Goal: Task Accomplishment & Management: Use online tool/utility

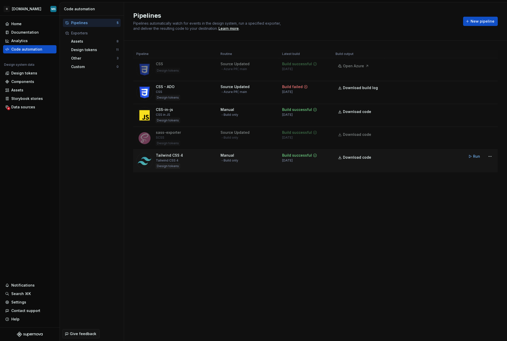
click at [182, 159] on div "Tailwind CSS 4 Tailwind CSS 4 Design tokens" at bounding box center [175, 161] width 78 height 16
click at [492, 154] on html "G [DOMAIN_NAME] MS Home Documentation Analytics Code automation Design system d…" at bounding box center [253, 170] width 507 height 341
click at [484, 168] on div "Edit pipeline" at bounding box center [483, 167] width 44 height 5
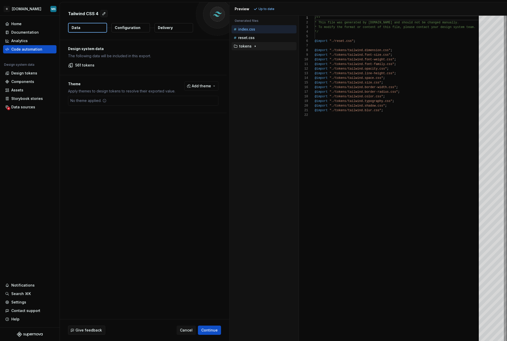
click at [240, 44] on p "tokens" at bounding box center [245, 46] width 12 height 4
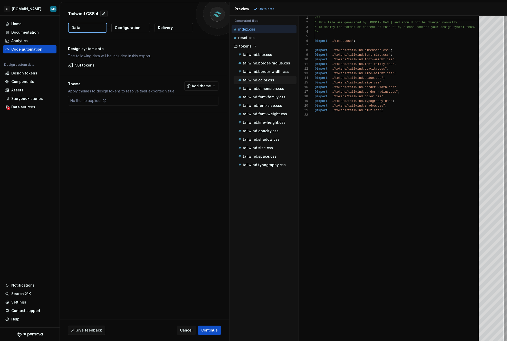
click at [250, 80] on p "tailwind.color.css" at bounding box center [258, 80] width 31 height 4
type textarea "**********"
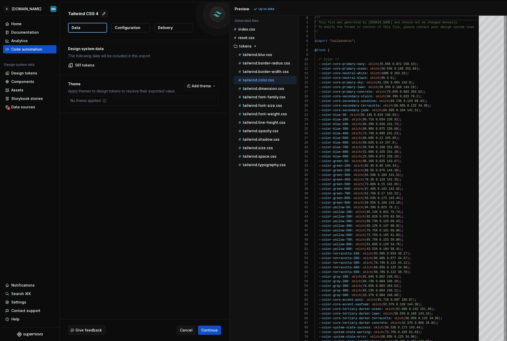
click at [119, 27] on p "Configuration" at bounding box center [128, 27] width 26 height 5
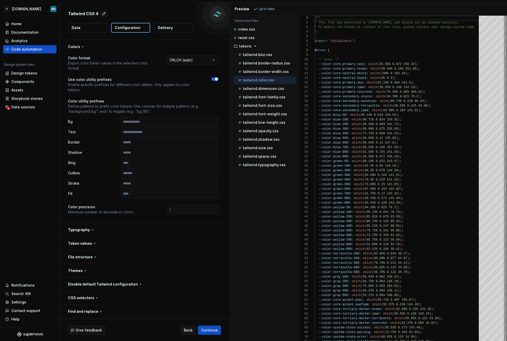
click at [120, 27] on p "Configuration" at bounding box center [128, 27] width 26 height 5
click at [188, 58] on html "**********" at bounding box center [253, 170] width 507 height 341
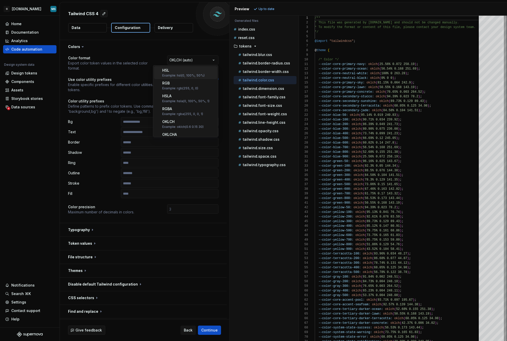
scroll to position [1, 0]
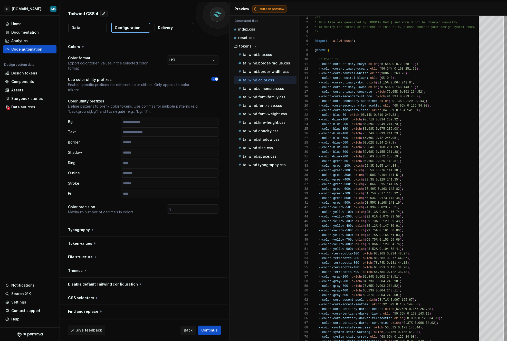
click at [265, 6] on button "Refresh preview" at bounding box center [269, 8] width 34 height 7
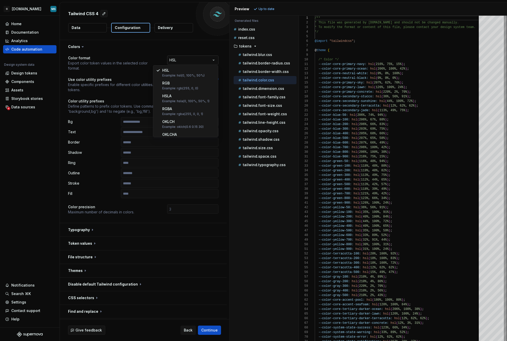
click at [188, 60] on html "**********" at bounding box center [253, 170] width 507 height 341
select select "********"
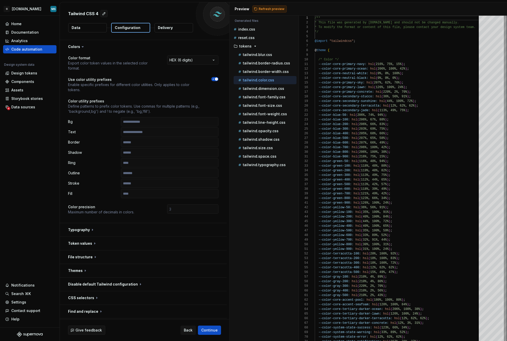
click at [271, 10] on span "Refresh preview" at bounding box center [272, 9] width 26 height 4
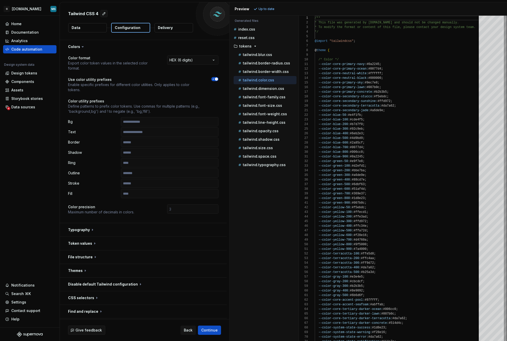
click at [81, 31] on button "Data" at bounding box center [87, 27] width 38 height 9
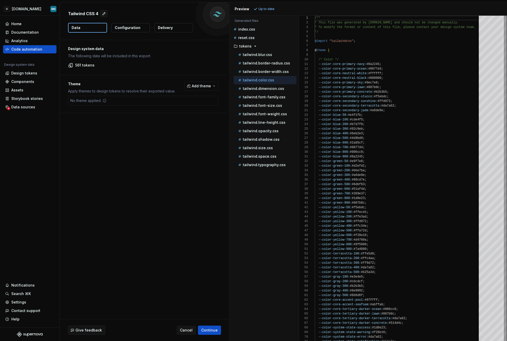
click at [126, 30] on p "Configuration" at bounding box center [128, 27] width 26 height 5
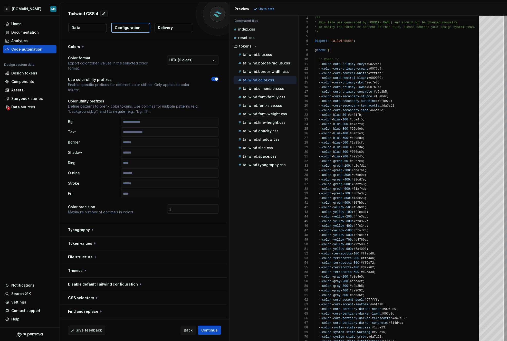
click at [94, 31] on button "Data" at bounding box center [87, 27] width 38 height 9
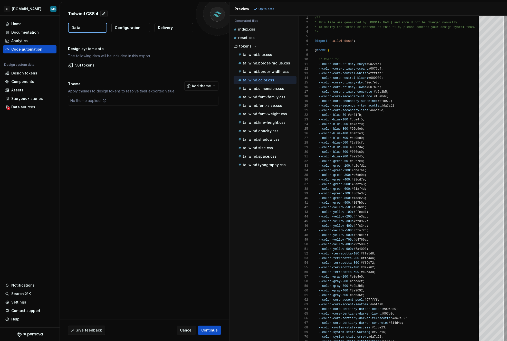
click at [139, 30] on button "Configuration" at bounding box center [130, 27] width 38 height 9
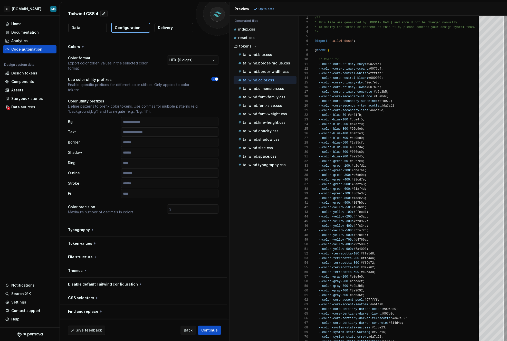
click at [92, 27] on button "Data" at bounding box center [87, 27] width 38 height 9
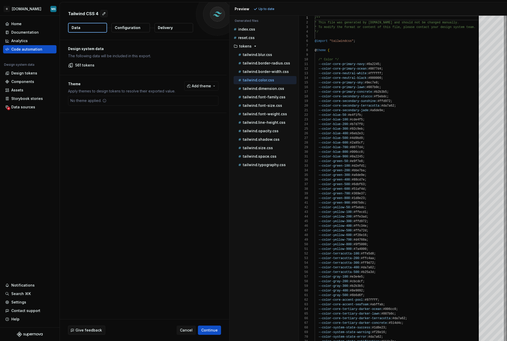
click at [103, 101] on icon at bounding box center [104, 100] width 3 height 3
click at [197, 83] on span "Add theme" at bounding box center [201, 85] width 19 height 5
click at [170, 77] on html "G [DOMAIN_NAME] MS Home Documentation Analytics Code automation Design system d…" at bounding box center [253, 170] width 507 height 341
click at [111, 27] on button "Configuration" at bounding box center [130, 27] width 38 height 9
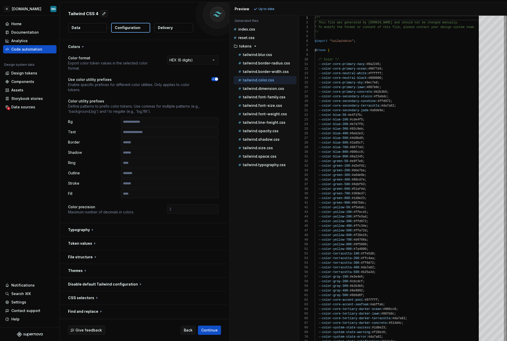
click at [116, 26] on p "Configuration" at bounding box center [128, 27] width 26 height 5
click at [80, 244] on button "button" at bounding box center [143, 243] width 167 height 13
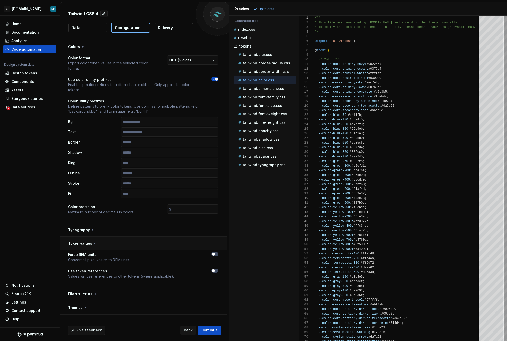
click at [80, 244] on button "button" at bounding box center [143, 243] width 167 height 13
click at [83, 251] on button "button" at bounding box center [143, 256] width 167 height 13
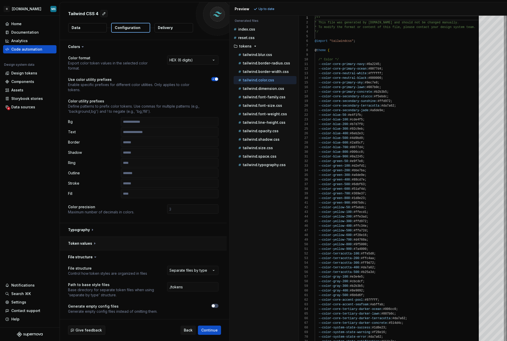
scroll to position [97, 0]
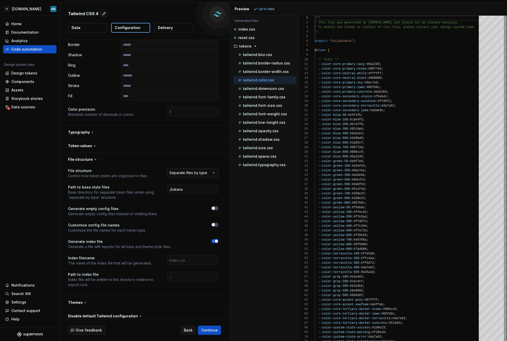
click at [197, 175] on html "**********" at bounding box center [253, 170] width 507 height 341
click at [198, 172] on html "**********" at bounding box center [253, 170] width 507 height 341
click at [81, 161] on button "button" at bounding box center [143, 159] width 167 height 13
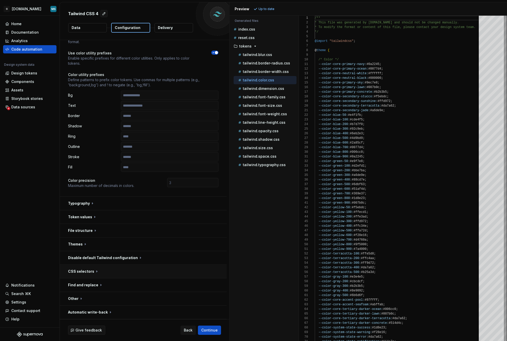
scroll to position [0, 0]
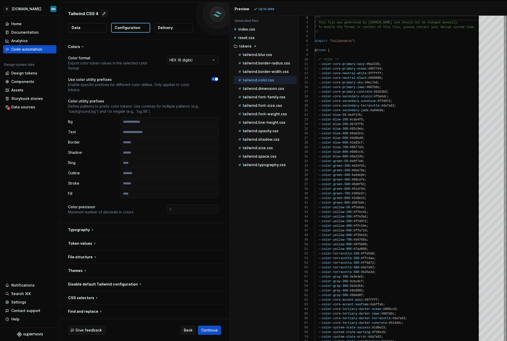
click at [216, 79] on span "button" at bounding box center [216, 78] width 3 height 3
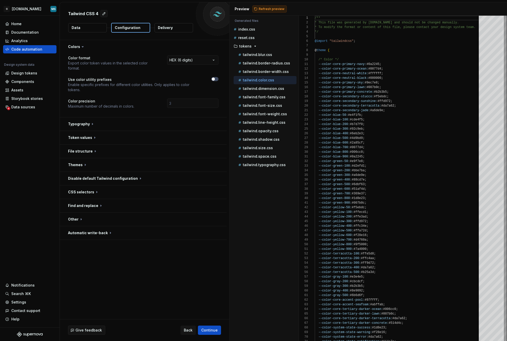
click at [256, 6] on button "Refresh preview" at bounding box center [269, 8] width 34 height 7
click at [214, 80] on icon "button" at bounding box center [213, 78] width 4 height 3
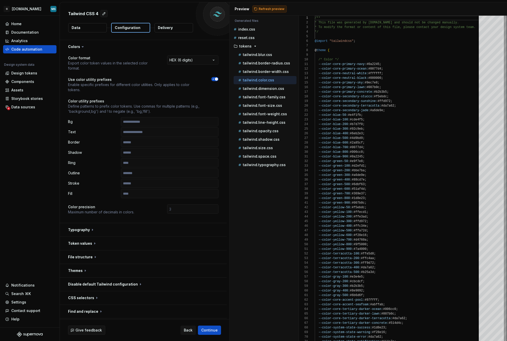
click at [275, 5] on div "Refresh preview" at bounding box center [269, 8] width 34 height 7
drag, startPoint x: 266, startPoint y: 11, endPoint x: 260, endPoint y: 16, distance: 7.3
click at [266, 11] on button "Refresh preview" at bounding box center [269, 8] width 34 height 7
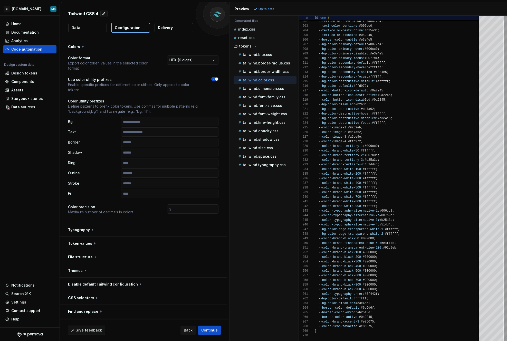
click at [216, 81] on button "button" at bounding box center [214, 79] width 7 height 4
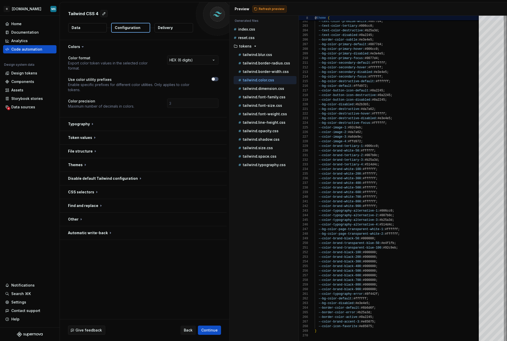
click at [270, 11] on span "Refresh preview" at bounding box center [272, 9] width 26 height 4
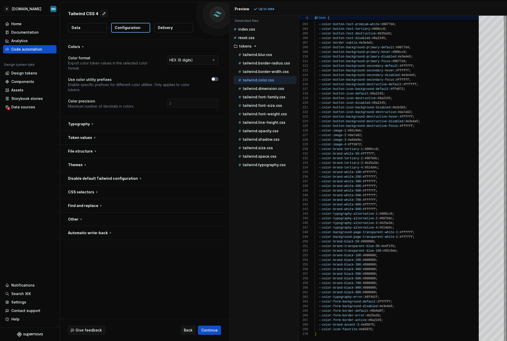
click at [270, 11] on p "Up to date" at bounding box center [266, 9] width 16 height 4
click at [215, 78] on icon "button" at bounding box center [213, 78] width 4 height 3
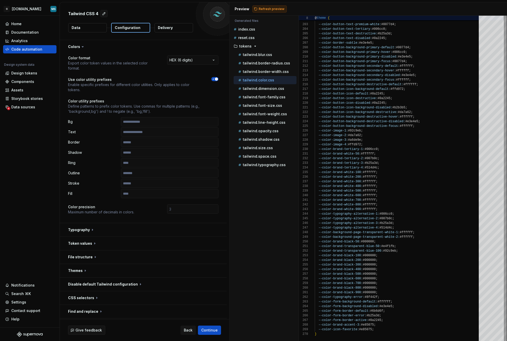
click at [263, 7] on span "Refresh preview" at bounding box center [272, 9] width 26 height 4
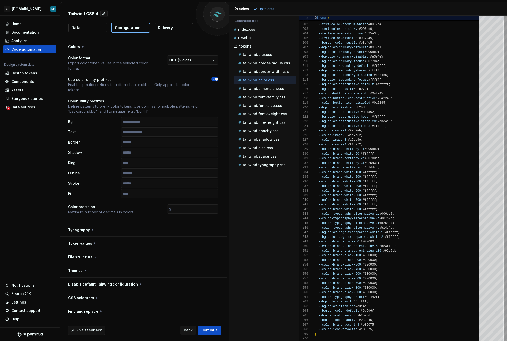
click at [213, 80] on icon "button" at bounding box center [213, 78] width 4 height 3
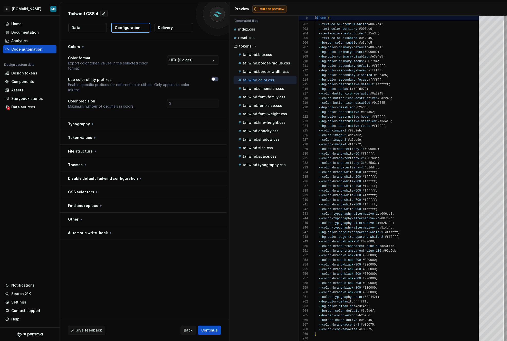
click at [263, 7] on span "Refresh preview" at bounding box center [272, 9] width 26 height 4
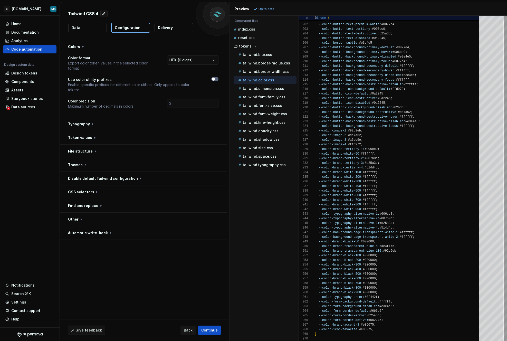
click at [216, 79] on button "button" at bounding box center [214, 79] width 7 height 4
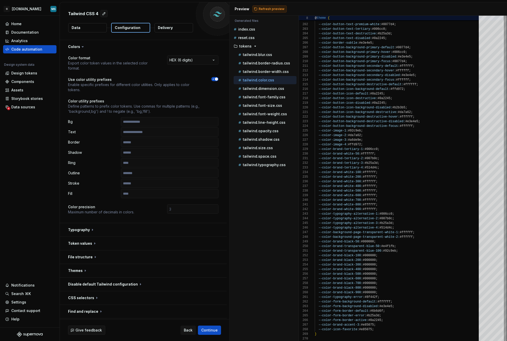
click at [274, 11] on button "Refresh preview" at bounding box center [269, 8] width 34 height 7
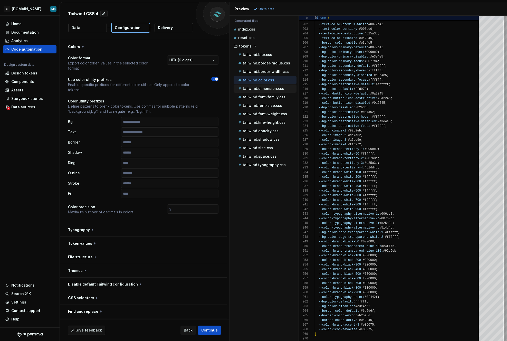
click at [263, 89] on p "tailwind.dimension.css" at bounding box center [263, 88] width 41 height 4
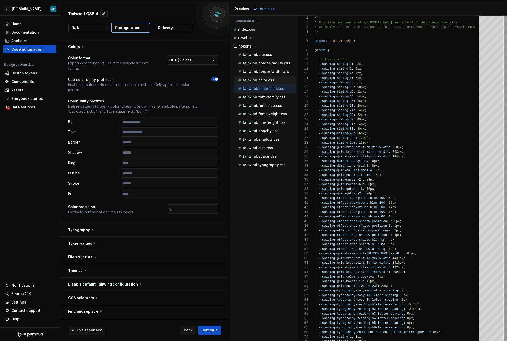
click at [261, 80] on p "tailwind.color.css" at bounding box center [258, 80] width 31 height 4
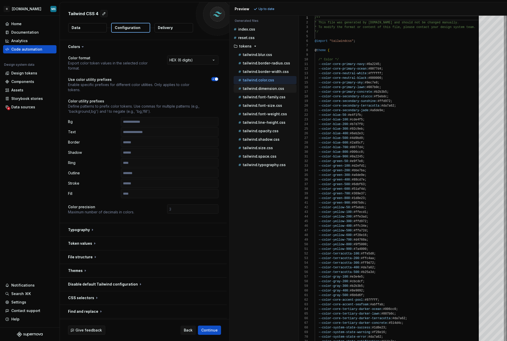
click at [262, 88] on p "tailwind.dimension.css" at bounding box center [263, 88] width 41 height 4
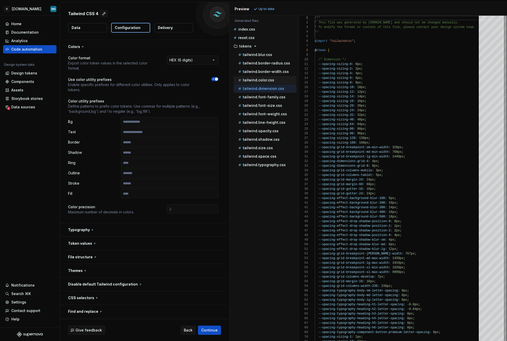
click at [267, 82] on div "tailwind.color.css" at bounding box center [266, 79] width 59 height 5
type textarea "**********"
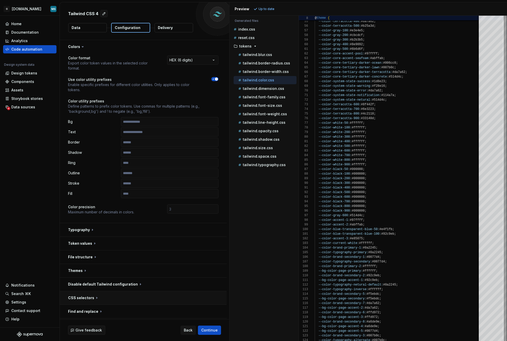
scroll to position [26, 0]
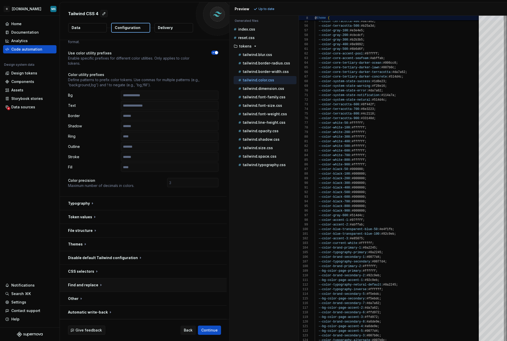
click at [102, 286] on button "button" at bounding box center [143, 284] width 167 height 13
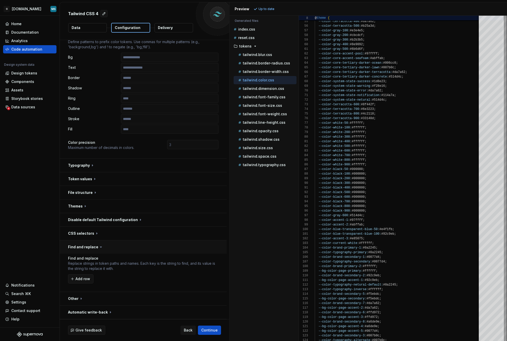
click at [157, 251] on button "button" at bounding box center [143, 246] width 167 height 13
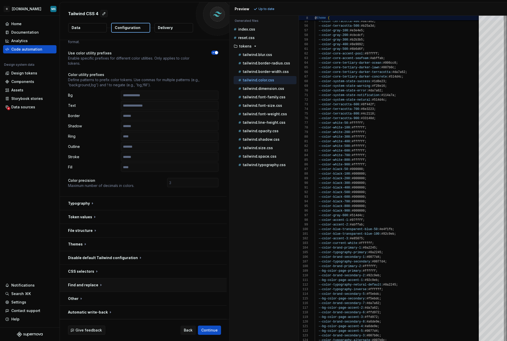
click at [157, 251] on button "button" at bounding box center [143, 257] width 167 height 13
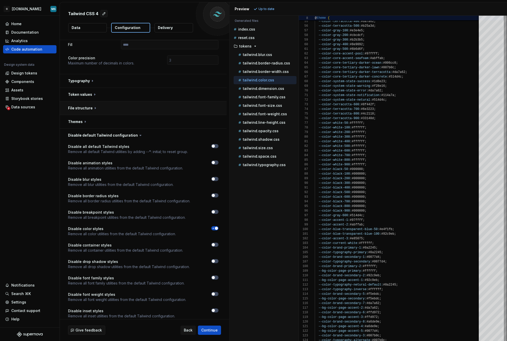
scroll to position [149, 0]
click at [122, 137] on button "button" at bounding box center [143, 134] width 167 height 13
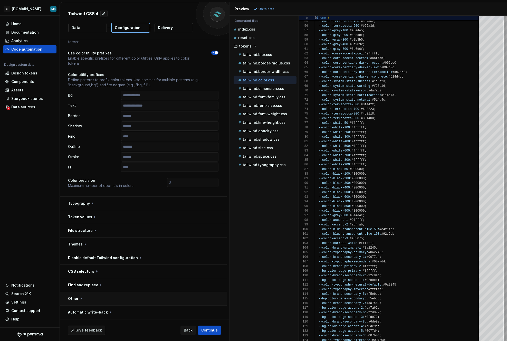
click at [88, 301] on button "button" at bounding box center [143, 298] width 167 height 13
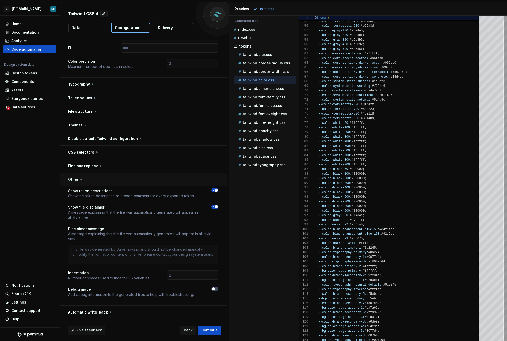
click at [106, 180] on button "button" at bounding box center [143, 179] width 167 height 13
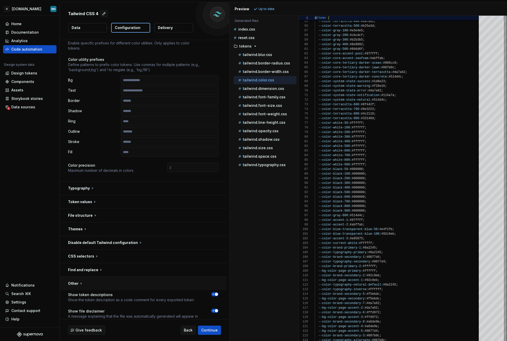
scroll to position [26, 0]
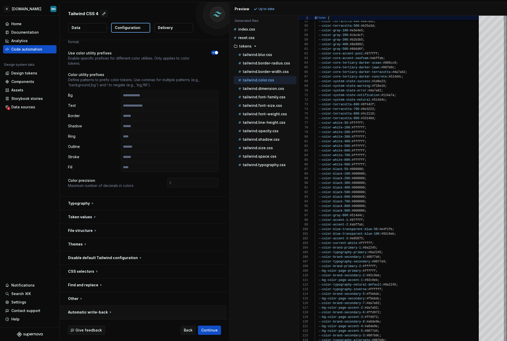
click at [123, 312] on button "button" at bounding box center [143, 311] width 167 height 13
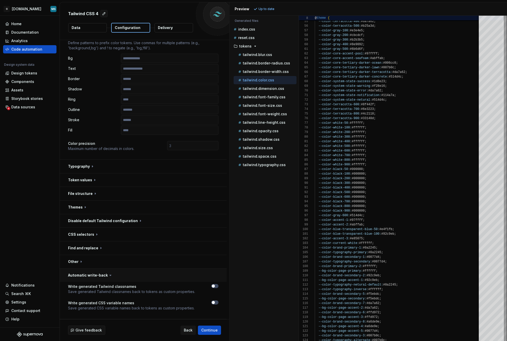
click at [100, 273] on button "button" at bounding box center [143, 274] width 167 height 13
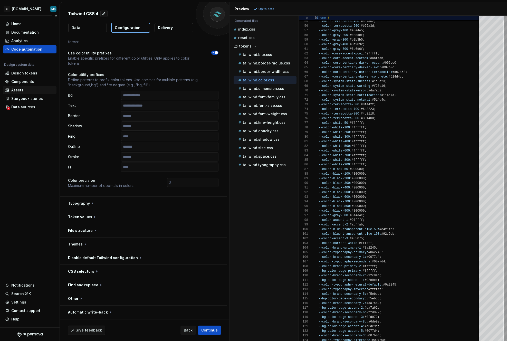
click at [18, 92] on div "Assets" at bounding box center [17, 89] width 12 height 5
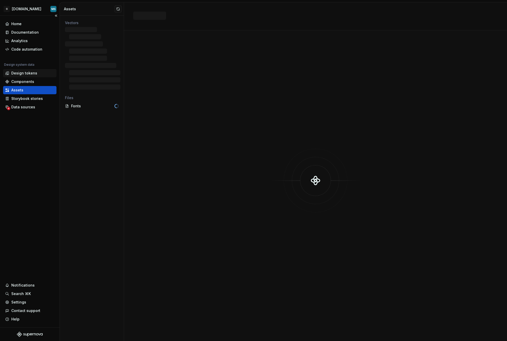
click at [26, 72] on div "Design tokens" at bounding box center [24, 73] width 26 height 5
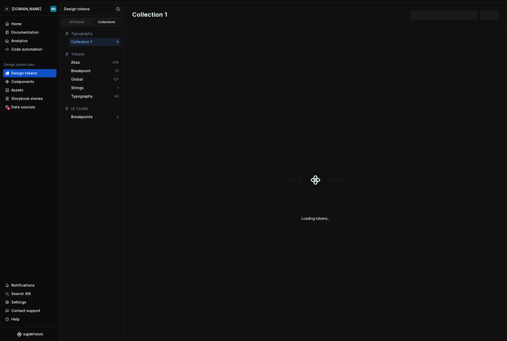
click at [77, 43] on div "Collection 1" at bounding box center [81, 41] width 21 height 5
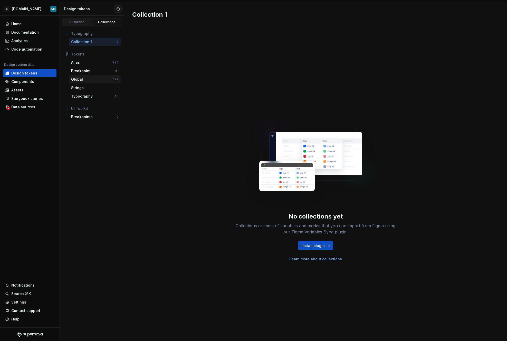
click at [85, 79] on div "Global" at bounding box center [92, 79] width 42 height 5
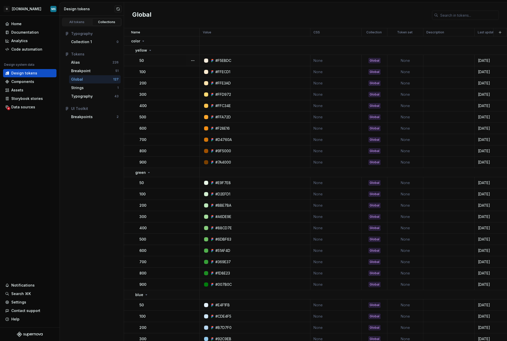
click at [177, 61] on div "50" at bounding box center [169, 60] width 60 height 5
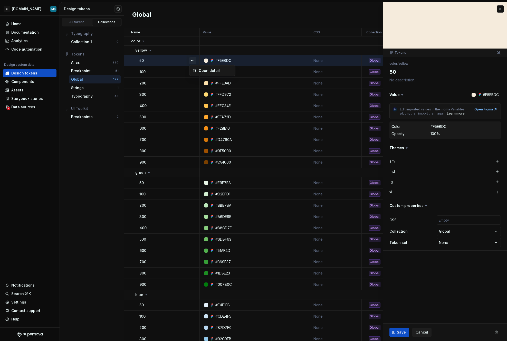
click at [192, 60] on button "button" at bounding box center [192, 60] width 7 height 7
click at [205, 74] on div "Open detail" at bounding box center [212, 70] width 44 height 8
click at [193, 60] on button "button" at bounding box center [192, 60] width 7 height 7
click at [202, 72] on div "Open detail" at bounding box center [215, 70] width 33 height 5
click at [500, 9] on button "button" at bounding box center [499, 8] width 7 height 7
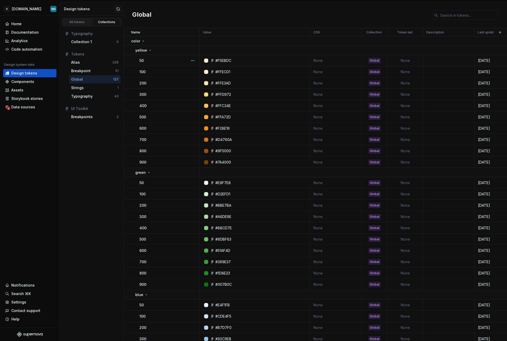
click at [156, 58] on div "50" at bounding box center [169, 60] width 60 height 5
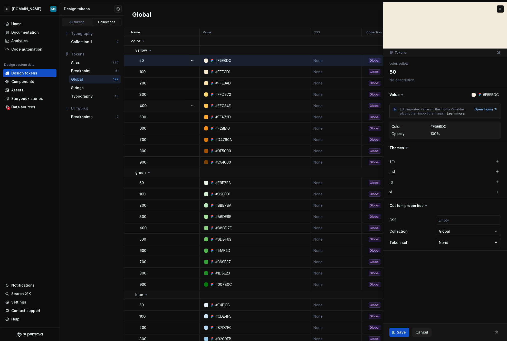
click at [150, 108] on div "400" at bounding box center [169, 105] width 60 height 5
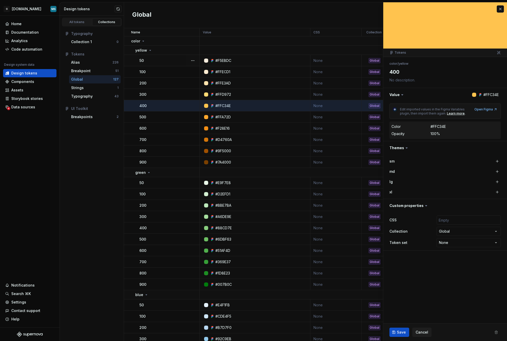
click at [169, 58] on div "50" at bounding box center [169, 60] width 60 height 5
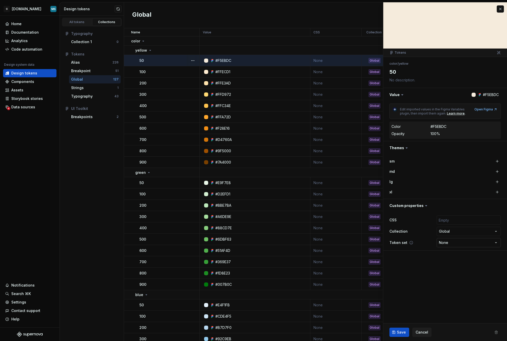
click at [480, 243] on html "G [DOMAIN_NAME] MS Home Documentation Analytics Code automation Design system d…" at bounding box center [253, 170] width 507 height 341
click at [403, 258] on html "G [DOMAIN_NAME] MS Home Documentation Analytics Code automation Design system d…" at bounding box center [253, 170] width 507 height 341
click at [478, 241] on html "G [DOMAIN_NAME] MS Home Documentation Analytics Code automation Design system d…" at bounding box center [253, 170] width 507 height 341
click at [400, 268] on html "G [DOMAIN_NAME] MS Home Documentation Analytics Code automation Design system d…" at bounding box center [253, 170] width 507 height 341
click at [467, 219] on input "text" at bounding box center [468, 219] width 64 height 9
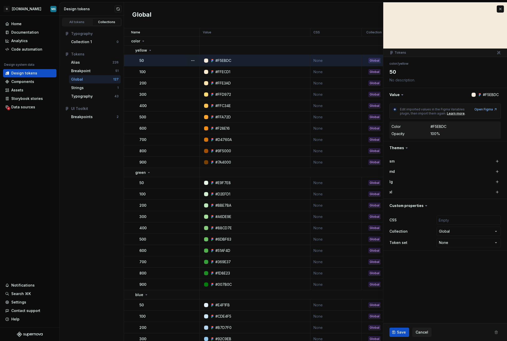
click at [442, 282] on fieldset "**********" at bounding box center [445, 171] width 124 height 338
click at [487, 110] on div "Open Figma" at bounding box center [485, 109] width 23 height 4
click at [25, 9] on html "G [DOMAIN_NAME] MS Home Documentation Analytics Code automation Design system d…" at bounding box center [253, 170] width 507 height 341
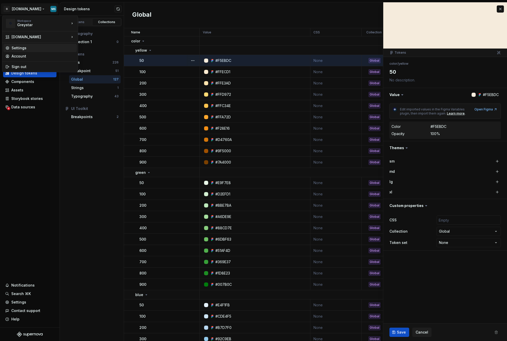
click at [24, 47] on div "Settings" at bounding box center [43, 47] width 63 height 5
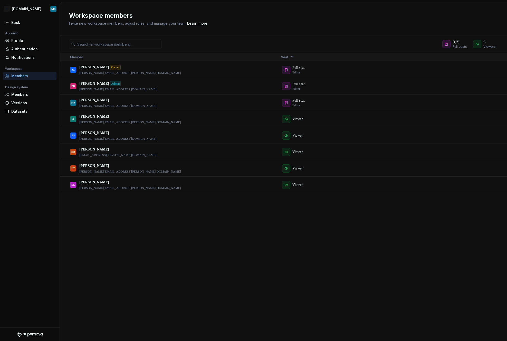
click at [149, 263] on div "[PERSON_NAME] Owner [PERSON_NAME][EMAIL_ADDRESS][PERSON_NAME][DOMAIN_NAME] Full…" at bounding box center [283, 201] width 447 height 279
click at [22, 10] on html "G [DOMAIN_NAME] MS Back Account Profile Authentication Notifications Workspace …" at bounding box center [253, 170] width 507 height 341
click at [21, 115] on div "Datasets" at bounding box center [29, 111] width 53 height 8
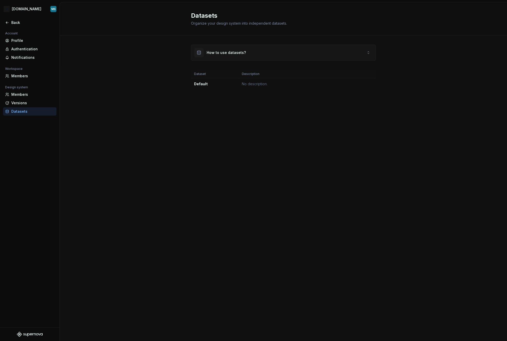
click at [204, 51] on div "How to use datasets?" at bounding box center [220, 52] width 52 height 9
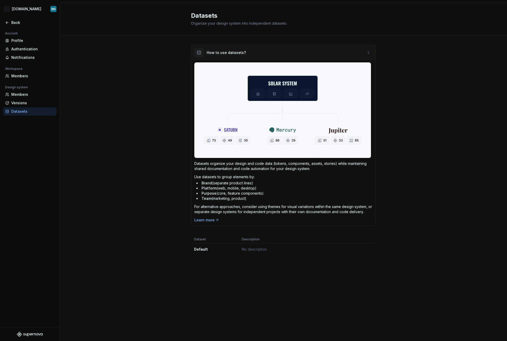
click at [244, 56] on div "How to use datasets?" at bounding box center [283, 52] width 184 height 15
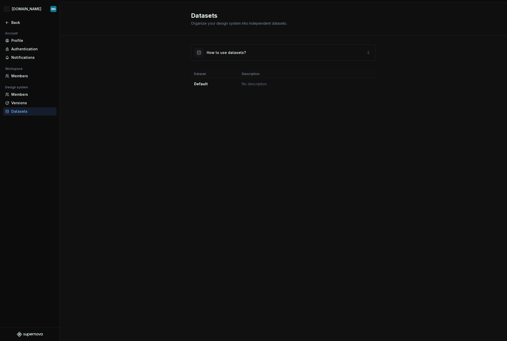
click at [152, 107] on div "How to use datasets? Dataset Description Default No description." at bounding box center [283, 72] width 447 height 74
click at [32, 99] on div "Versions" at bounding box center [29, 103] width 53 height 8
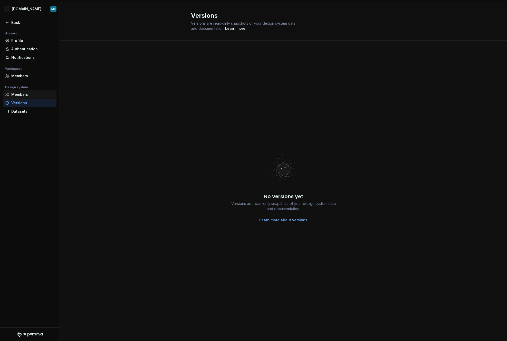
click at [33, 96] on div "Members" at bounding box center [32, 94] width 43 height 5
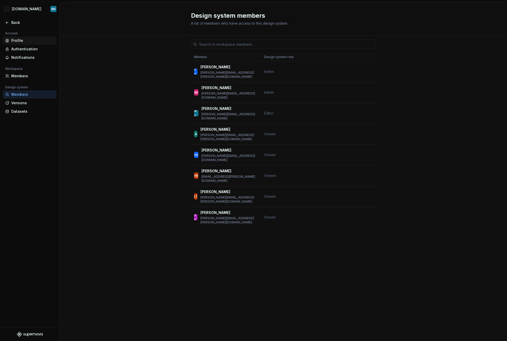
click at [11, 41] on div "Profile" at bounding box center [29, 40] width 49 height 5
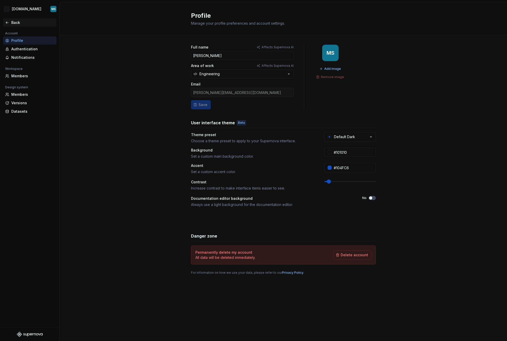
click at [12, 22] on div "Back" at bounding box center [32, 22] width 43 height 5
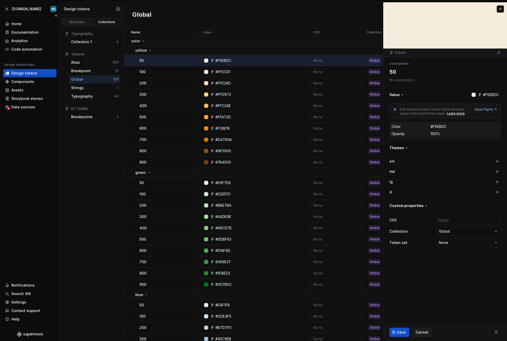
click at [26, 160] on div "Home Documentation Analytics Code automation Design system data Design tokens C…" at bounding box center [30, 171] width 60 height 311
type textarea "*"
click at [79, 21] on div "All tokens" at bounding box center [77, 22] width 26 height 4
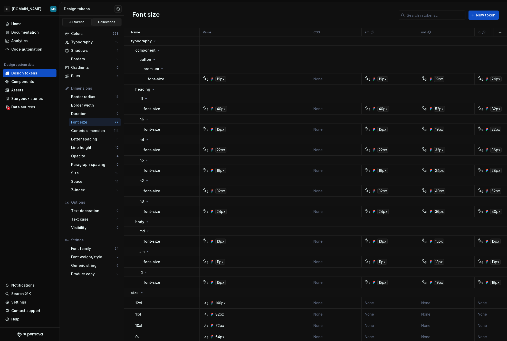
click at [99, 21] on div "Collections" at bounding box center [107, 22] width 26 height 4
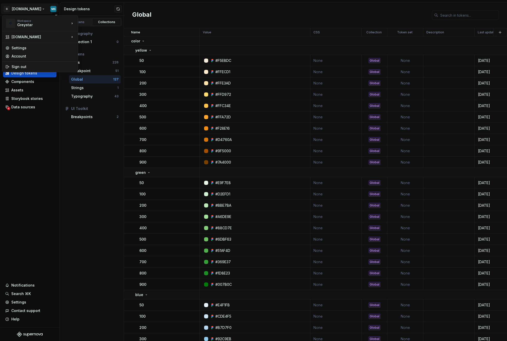
click at [24, 11] on html "G [DOMAIN_NAME] MS Home Documentation Analytics Code automation Design system d…" at bounding box center [253, 170] width 507 height 341
click at [49, 24] on div "Greystar" at bounding box center [39, 24] width 44 height 5
click at [47, 33] on div "[DOMAIN_NAME]" at bounding box center [39, 36] width 73 height 9
click at [45, 36] on div "[DOMAIN_NAME]" at bounding box center [41, 36] width 58 height 5
click at [43, 168] on html "G [DOMAIN_NAME] MS Home Documentation Analytics Code automation Design system d…" at bounding box center [253, 170] width 507 height 341
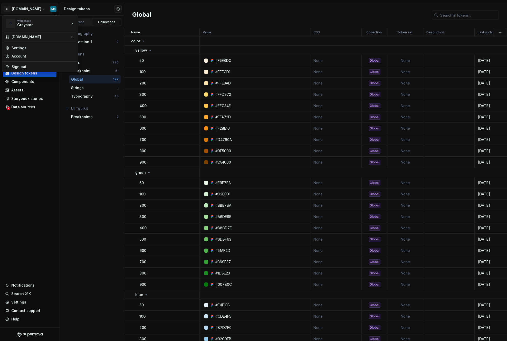
click at [36, 12] on html "G [DOMAIN_NAME] MS Home Documentation Analytics Code automation Design system d…" at bounding box center [253, 170] width 507 height 341
click at [43, 38] on div "[DOMAIN_NAME]" at bounding box center [41, 36] width 58 height 5
click at [13, 38] on div "[DOMAIN_NAME]" at bounding box center [41, 36] width 58 height 5
click at [88, 34] on div "[DOMAIN_NAME]" at bounding box center [100, 38] width 44 height 8
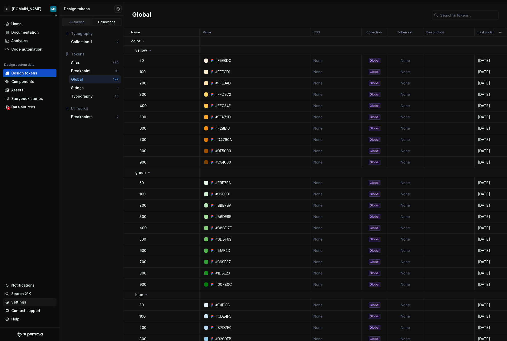
click at [17, 305] on div "Settings" at bounding box center [29, 302] width 53 height 8
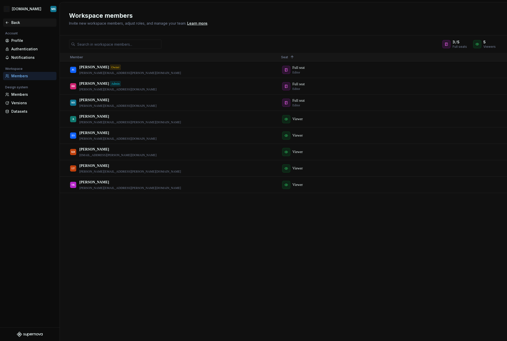
click at [14, 21] on div "Back" at bounding box center [32, 22] width 43 height 5
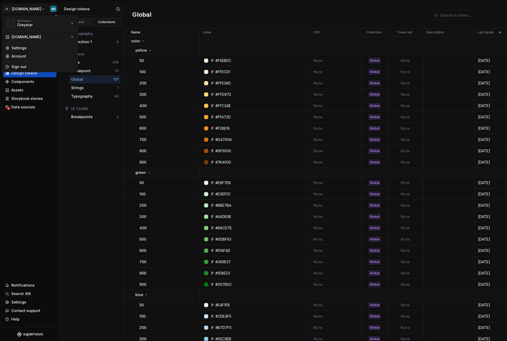
click at [27, 11] on html "G [DOMAIN_NAME] MS Home Documentation Analytics Code automation Design system d…" at bounding box center [253, 170] width 507 height 341
click at [31, 40] on div "[DOMAIN_NAME]" at bounding box center [39, 36] width 73 height 9
click at [37, 153] on html "G [DOMAIN_NAME] MS Home Documentation Analytics Code automation Design system d…" at bounding box center [253, 170] width 507 height 341
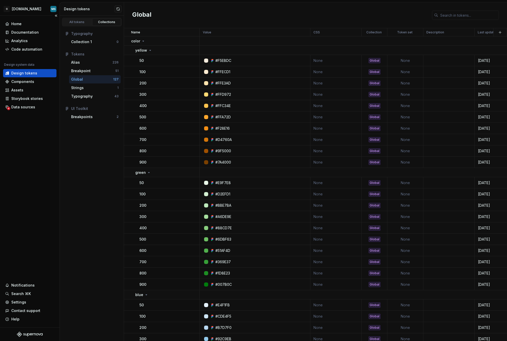
click at [24, 71] on div "Design tokens" at bounding box center [24, 73] width 26 height 5
click at [24, 81] on div "Components" at bounding box center [22, 81] width 23 height 5
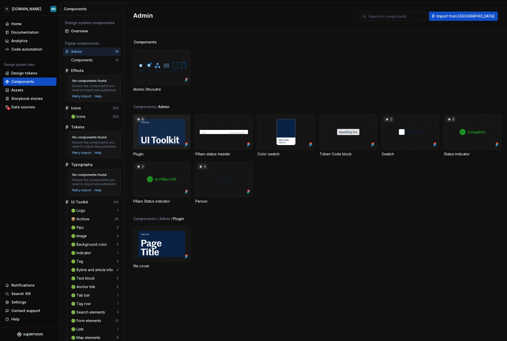
click at [160, 140] on div "8" at bounding box center [161, 131] width 57 height 35
click at [170, 126] on div "8" at bounding box center [161, 131] width 57 height 35
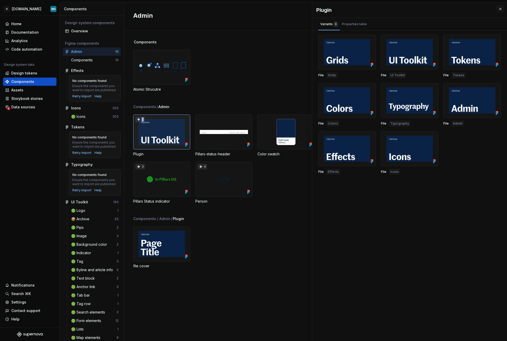
click at [170, 126] on div "8" at bounding box center [161, 131] width 57 height 35
click at [237, 262] on div "file cover" at bounding box center [320, 247] width 374 height 42
click at [500, 10] on button "button" at bounding box center [499, 8] width 7 height 7
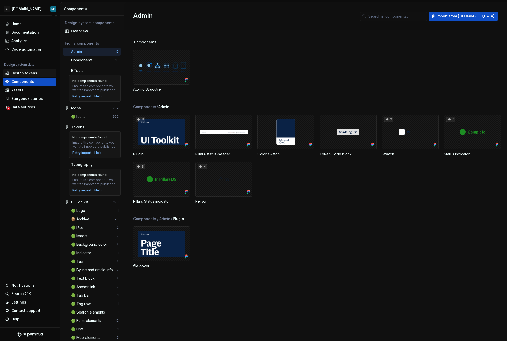
click at [20, 75] on div "Design tokens" at bounding box center [24, 73] width 26 height 5
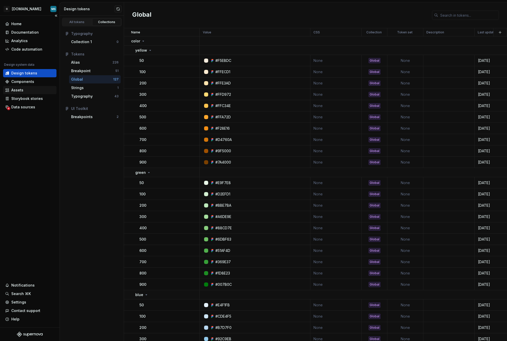
click at [20, 93] on div "Assets" at bounding box center [29, 90] width 53 height 8
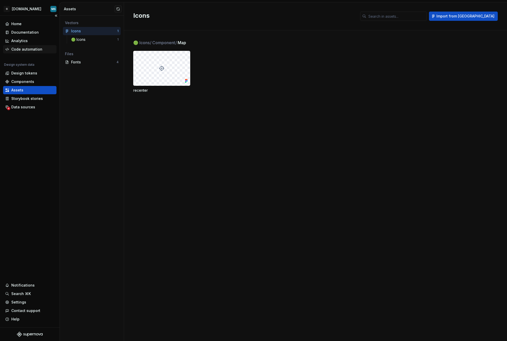
click at [12, 47] on div "Code automation" at bounding box center [26, 49] width 31 height 5
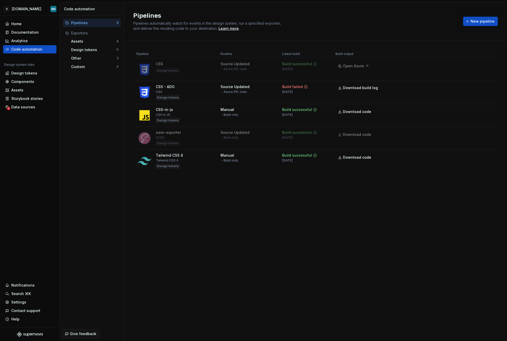
click at [346, 251] on div "Pipelines Pipelines automatically watch for events in the design system, run a …" at bounding box center [315, 171] width 383 height 338
click at [88, 48] on div "Design tokens" at bounding box center [93, 49] width 45 height 5
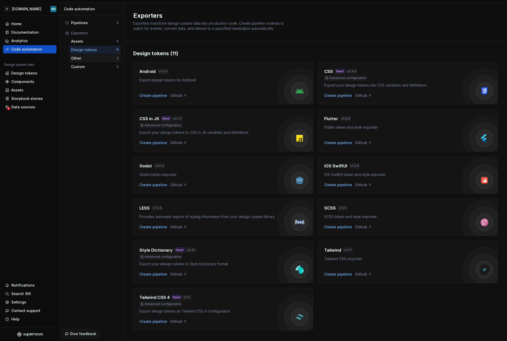
click at [87, 58] on div "Other" at bounding box center [93, 58] width 45 height 5
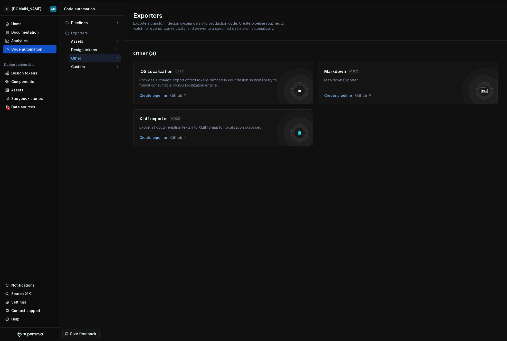
click at [483, 89] on img at bounding box center [484, 91] width 10 height 10
click at [86, 64] on div "Custom 0" at bounding box center [95, 67] width 52 height 8
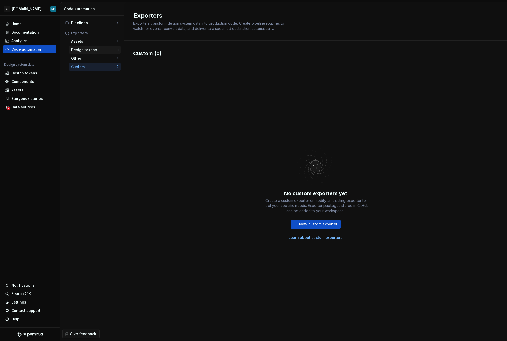
click at [80, 47] on div "Design tokens" at bounding box center [93, 49] width 45 height 5
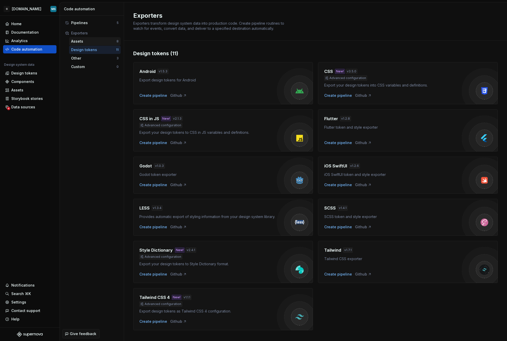
click at [83, 39] on div "Assets" at bounding box center [93, 41] width 45 height 5
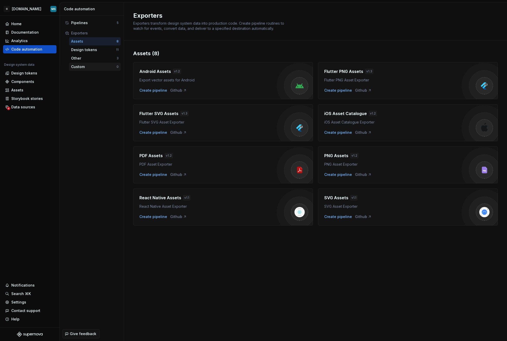
click at [85, 68] on div "Custom" at bounding box center [93, 66] width 45 height 5
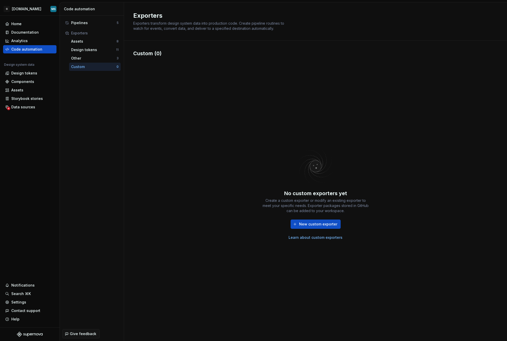
click at [318, 230] on div "New custom exporter Learn about custom exporters" at bounding box center [315, 229] width 108 height 21
click at [319, 228] on button "New custom exporter" at bounding box center [315, 223] width 50 height 9
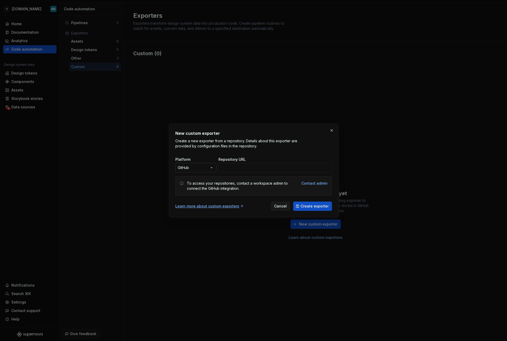
click at [199, 167] on div "New custom exporter Create a new exporter from a repository. Details about this…" at bounding box center [253, 170] width 507 height 341
drag, startPoint x: 225, startPoint y: 142, endPoint x: 305, endPoint y: 141, distance: 80.1
click at [227, 141] on div "New custom exporter Create a new exporter from a repository. Details about this…" at bounding box center [253, 170] width 507 height 341
click at [333, 131] on button "button" at bounding box center [331, 130] width 7 height 7
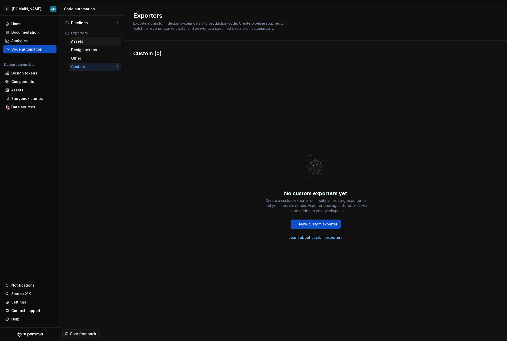
click at [84, 42] on div "Assets" at bounding box center [93, 41] width 45 height 5
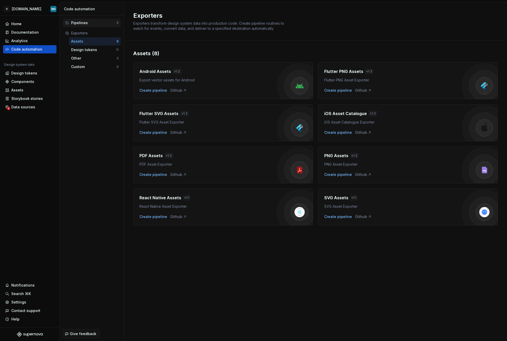
click at [83, 23] on div "Pipelines" at bounding box center [93, 22] width 45 height 5
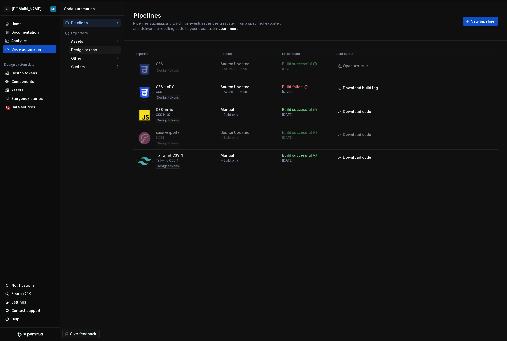
click at [86, 50] on div "Design tokens" at bounding box center [93, 49] width 45 height 5
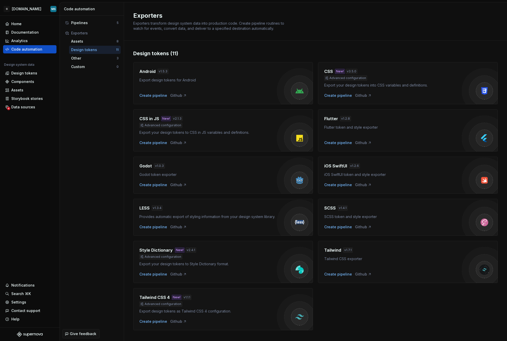
scroll to position [14, 0]
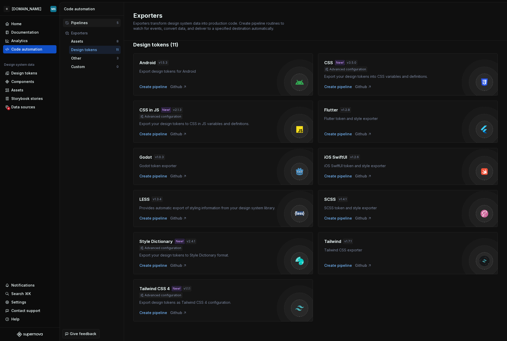
click at [87, 24] on div "Pipelines" at bounding box center [93, 22] width 45 height 5
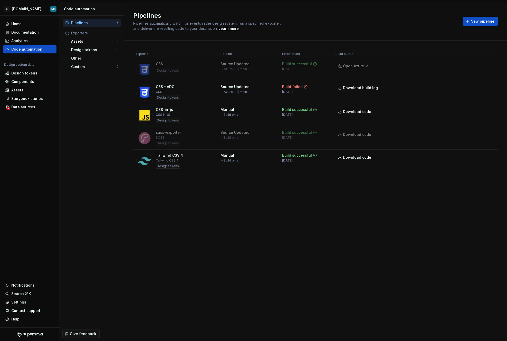
click at [241, 224] on div "Pipelines Pipelines automatically watch for events in the design system, run a …" at bounding box center [315, 171] width 383 height 338
click at [28, 40] on div "Analytics" at bounding box center [29, 40] width 49 height 5
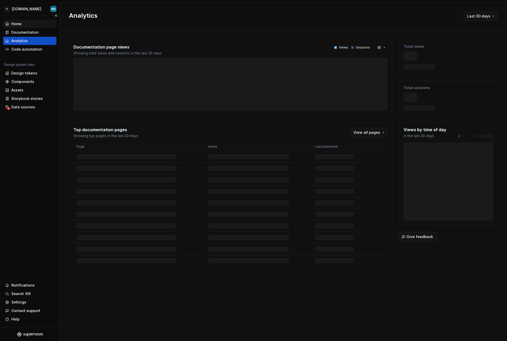
click at [25, 26] on div "Home" at bounding box center [29, 23] width 49 height 5
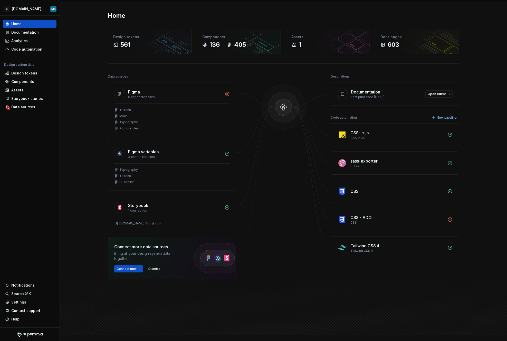
click at [314, 118] on div "Data sources Figma 6 connected files Tokens Icons Typography + 3 more files Fig…" at bounding box center [283, 199] width 351 height 252
click at [130, 269] on span "Connect new" at bounding box center [126, 269] width 20 height 4
click at [288, 266] on div at bounding box center [283, 189] width 51 height 232
click at [283, 190] on div at bounding box center [283, 189] width 51 height 232
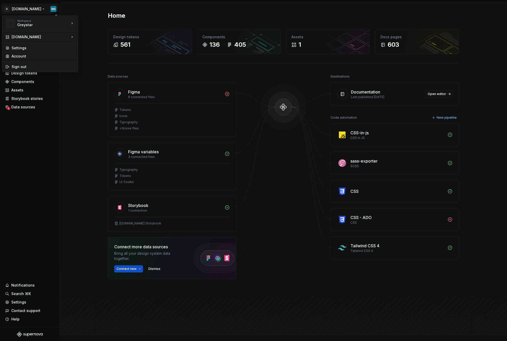
click at [29, 10] on html "G [DOMAIN_NAME] MS Home Documentation Analytics Code automation Design system d…" at bounding box center [253, 170] width 507 height 341
click at [79, 145] on html "G [DOMAIN_NAME] MS Home Documentation Analytics Code automation Design system d…" at bounding box center [253, 170] width 507 height 341
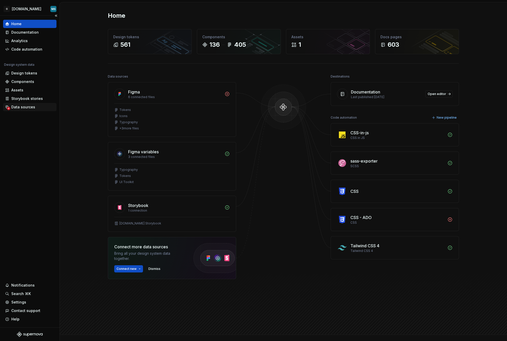
click at [17, 109] on div "Data sources" at bounding box center [23, 106] width 24 height 5
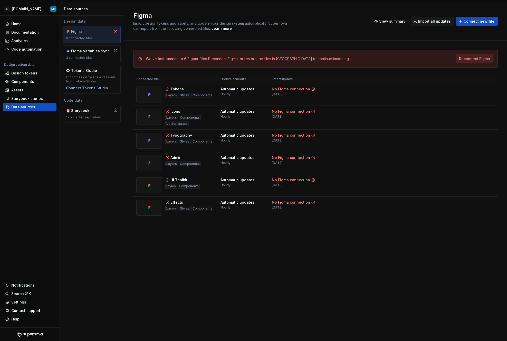
click at [472, 58] on span "Reconnect Figma" at bounding box center [474, 58] width 31 height 5
click at [25, 25] on div "Home" at bounding box center [29, 23] width 49 height 5
